Goal: Information Seeking & Learning: Learn about a topic

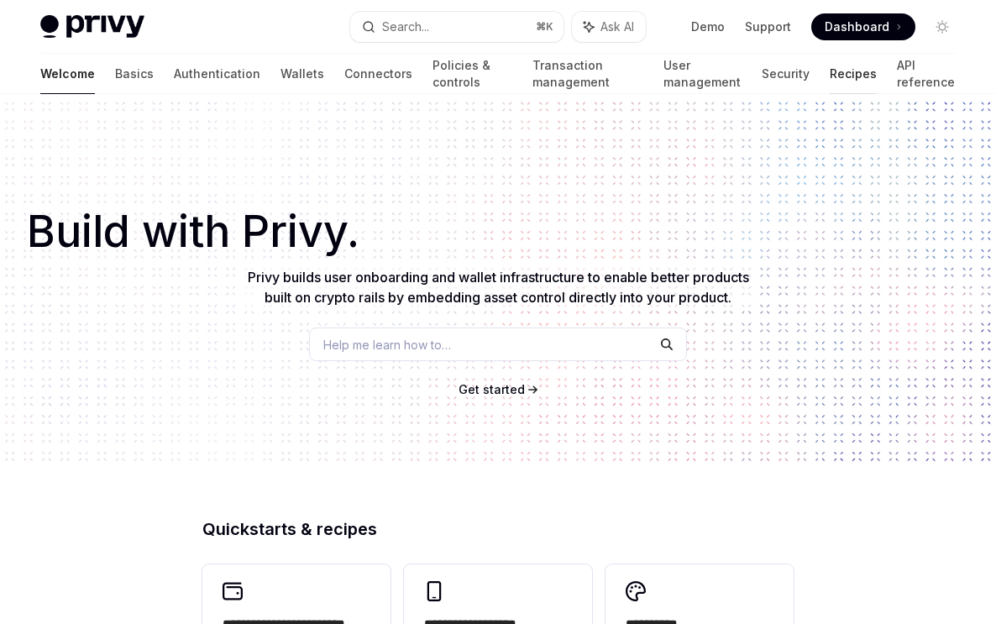
click at [631, 73] on link "Recipes" at bounding box center [852, 74] width 47 height 40
type textarea "*"
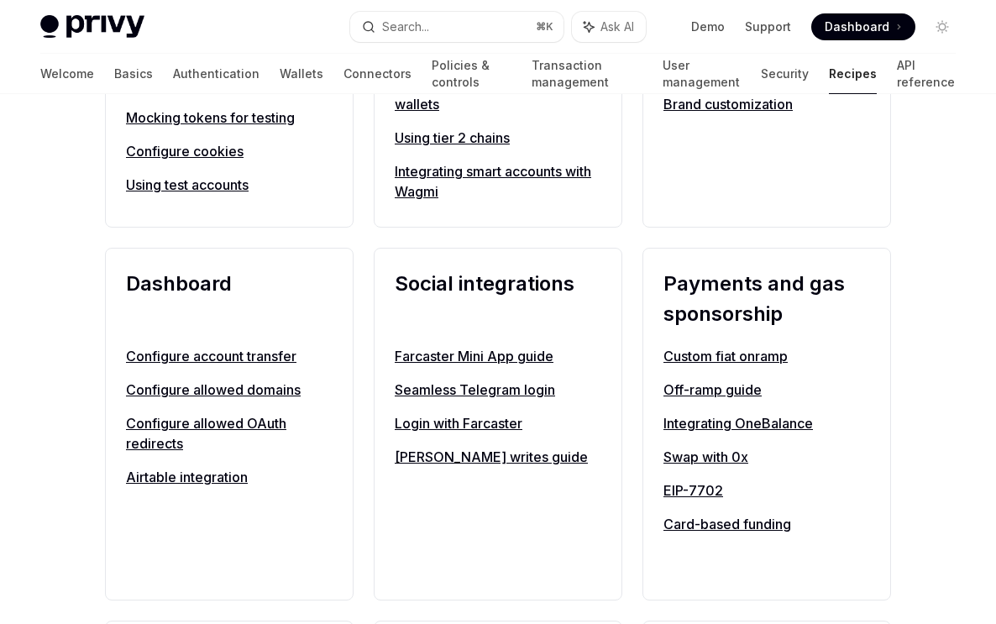
scroll to position [975, 0]
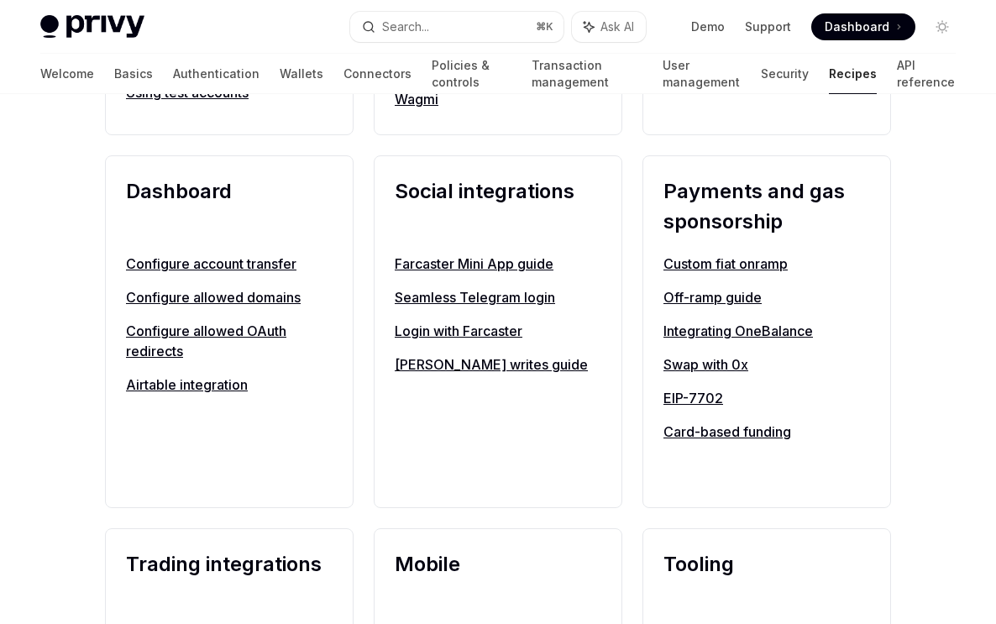
click at [631, 263] on link "Custom fiat onramp" at bounding box center [766, 264] width 207 height 20
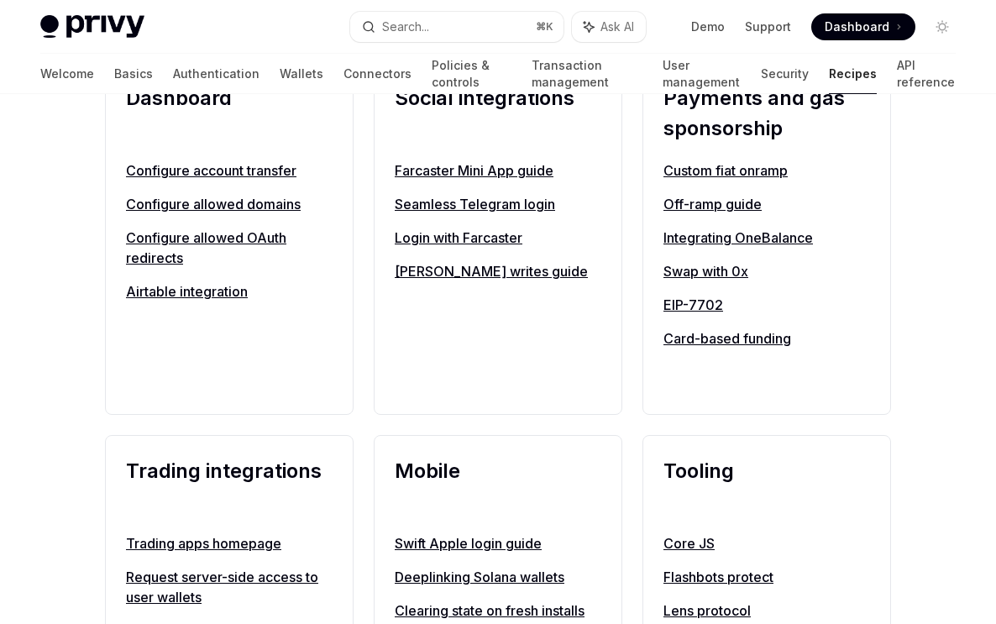
scroll to position [923, 0]
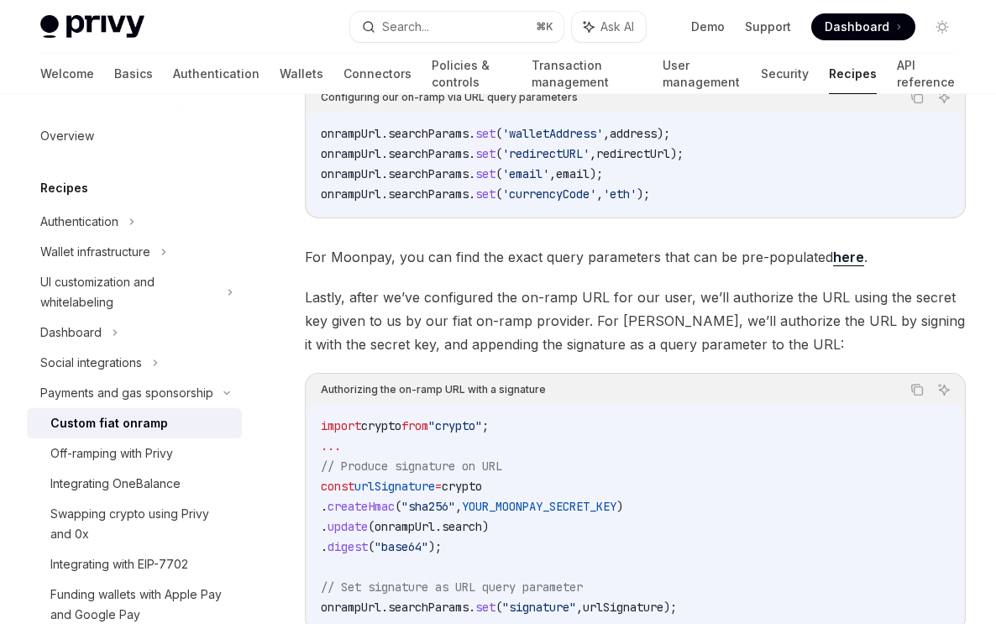
scroll to position [4176, 0]
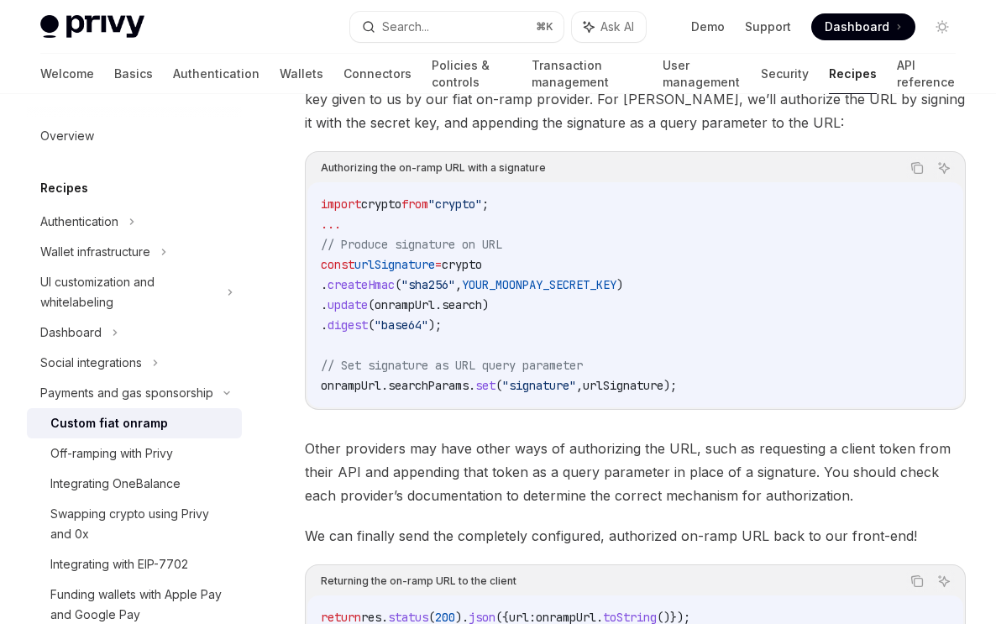
click at [616, 437] on span "Other providers may have other ways of authorizing the URL, such as requesting …" at bounding box center [635, 472] width 661 height 71
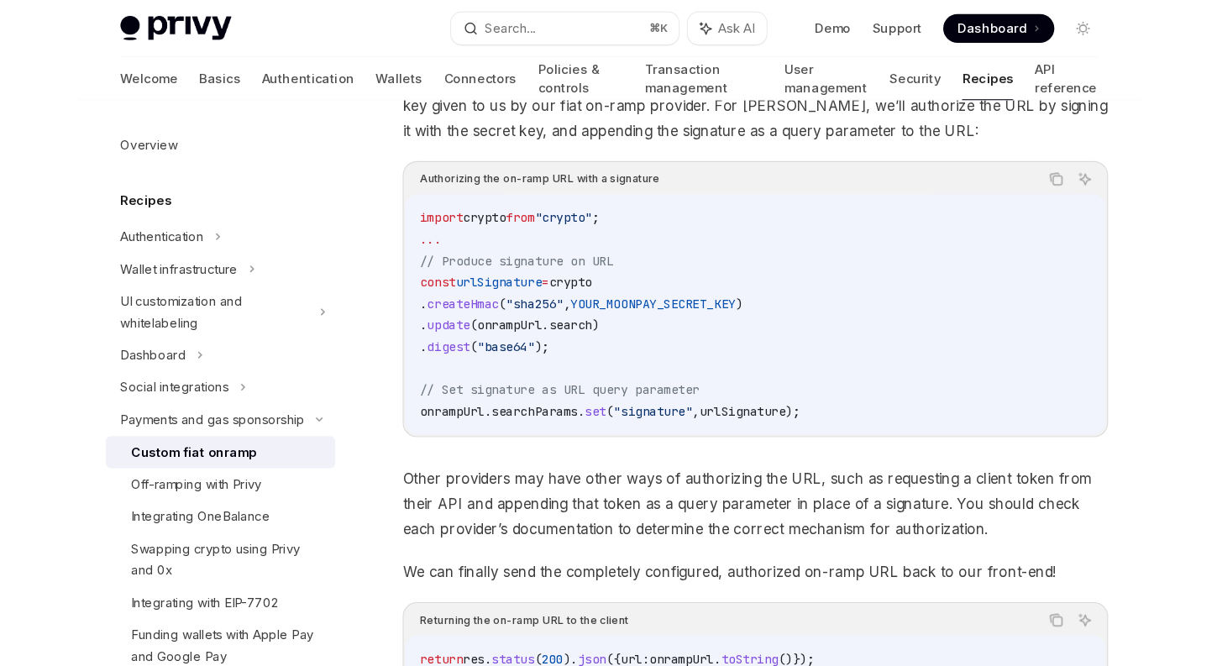
scroll to position [4043, 0]
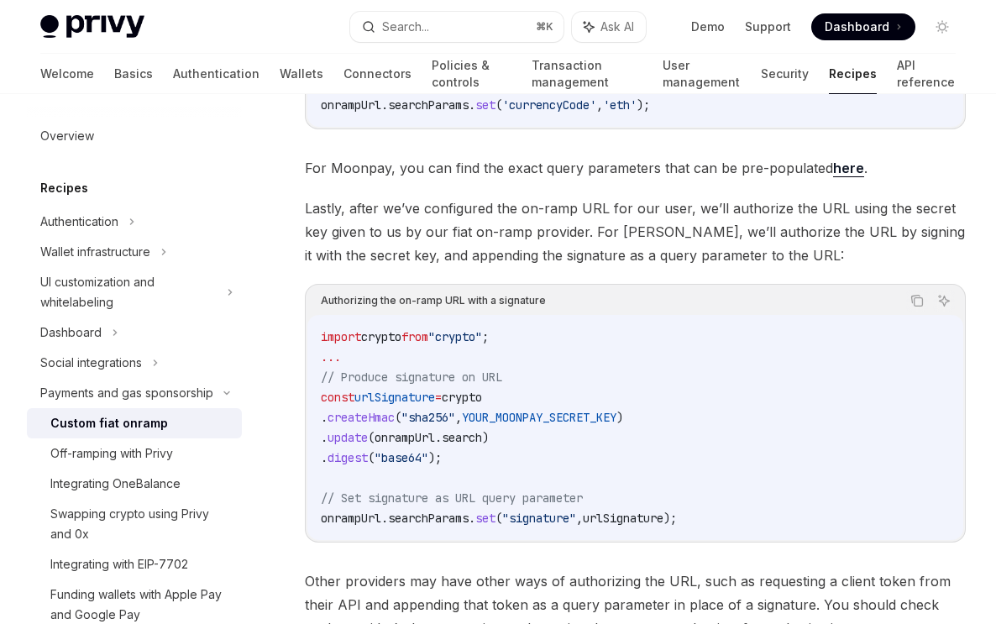
type textarea "*"
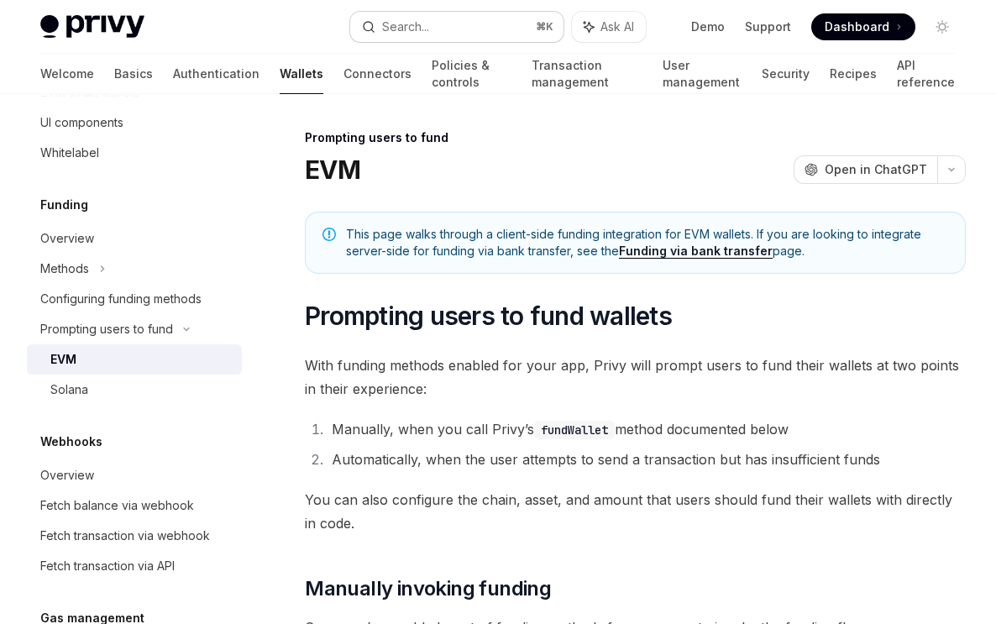
type textarea "*"
